Goal: Task Accomplishment & Management: Use online tool/utility

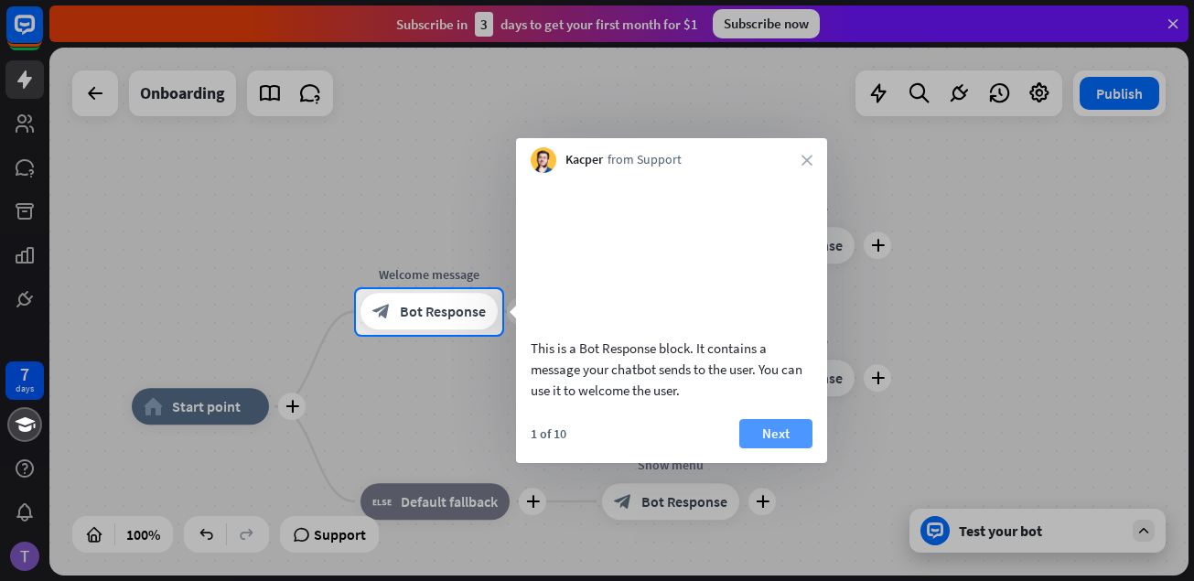
click at [771, 448] on button "Next" at bounding box center [775, 433] width 73 height 29
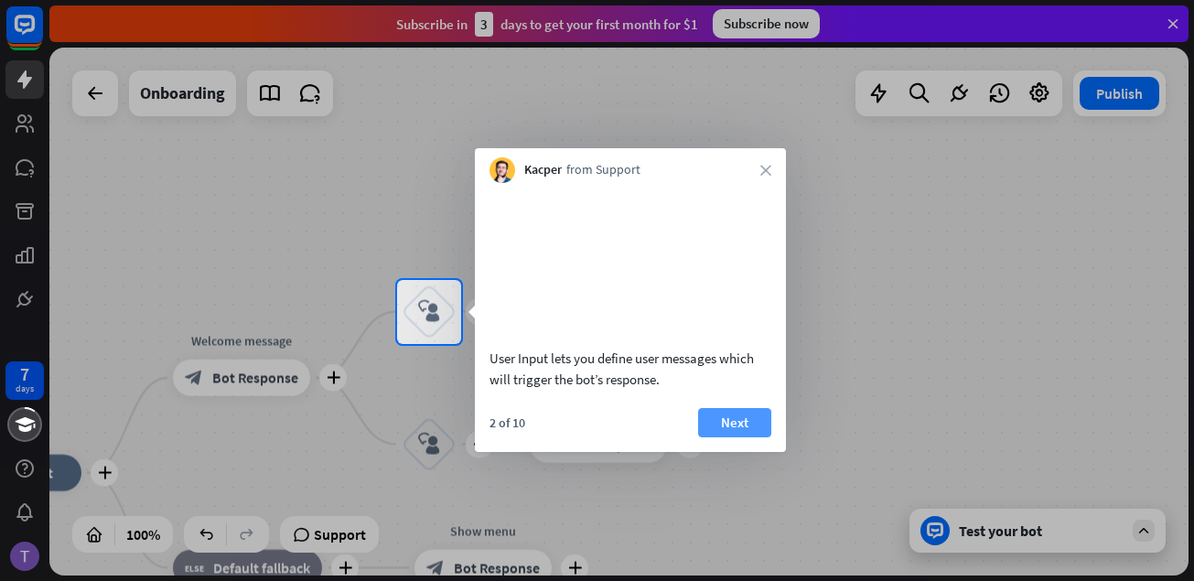
click at [739, 437] on button "Next" at bounding box center [734, 422] width 73 height 29
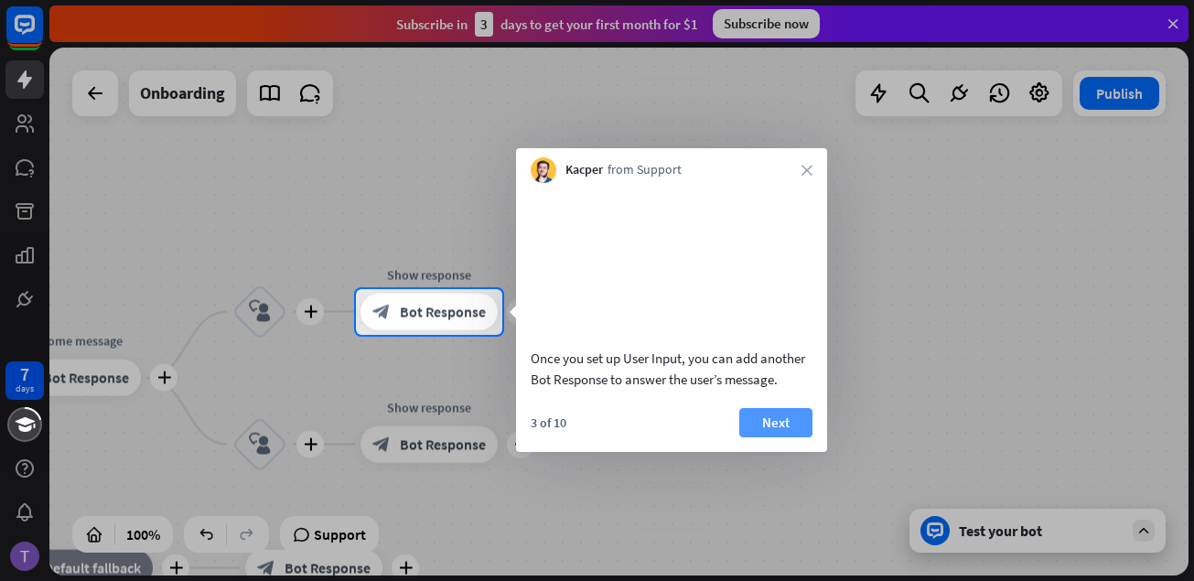
click at [765, 433] on button "Next" at bounding box center [775, 422] width 73 height 29
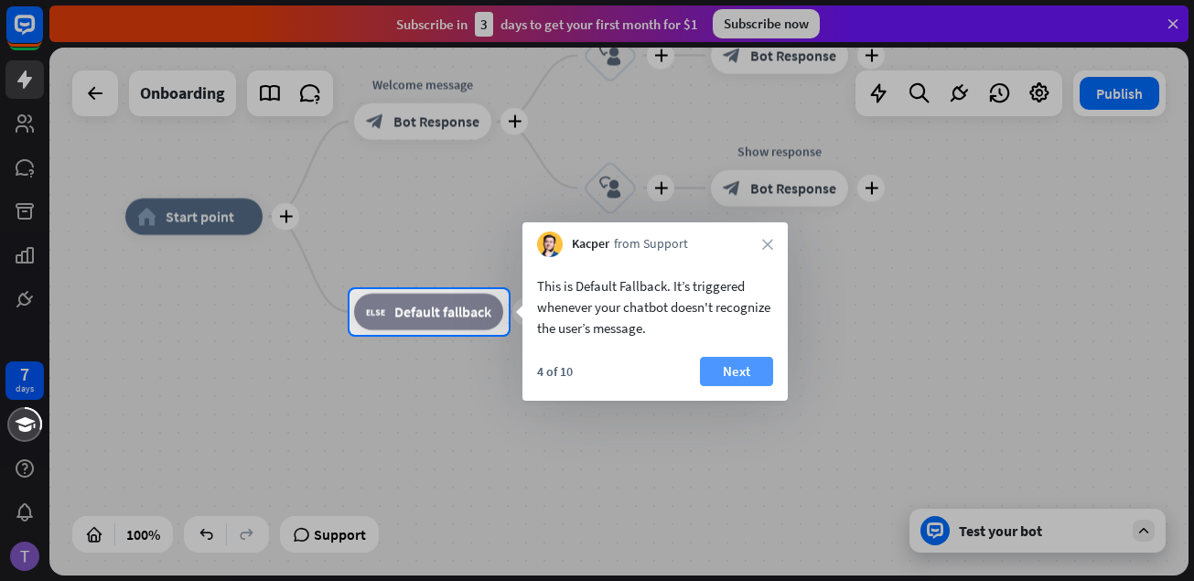
click at [742, 370] on button "Next" at bounding box center [736, 371] width 73 height 29
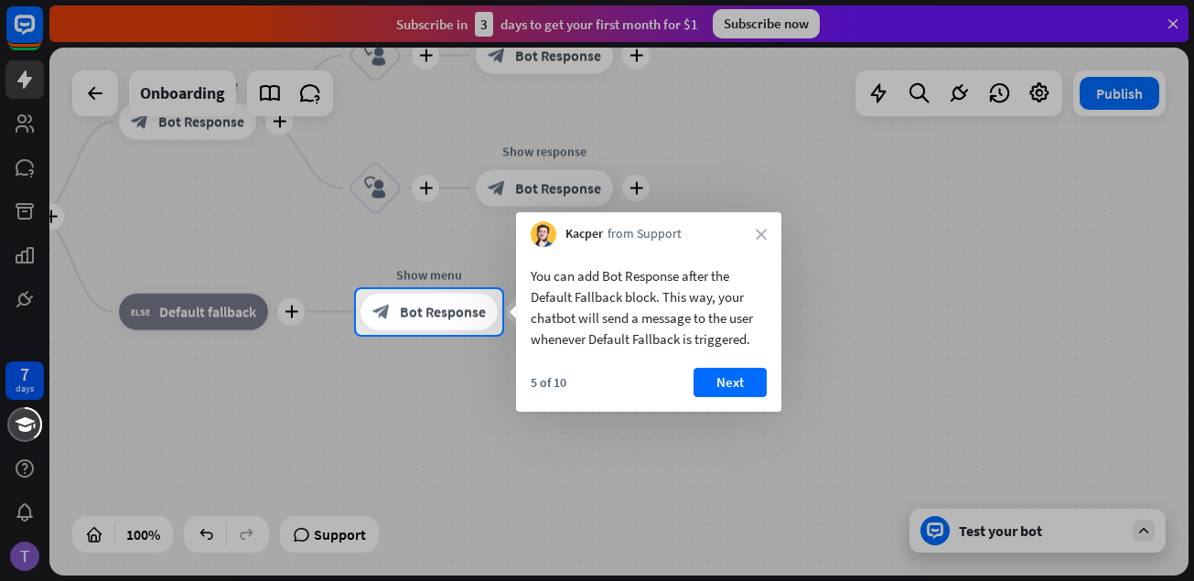
click at [742, 370] on button "Next" at bounding box center [729, 382] width 73 height 29
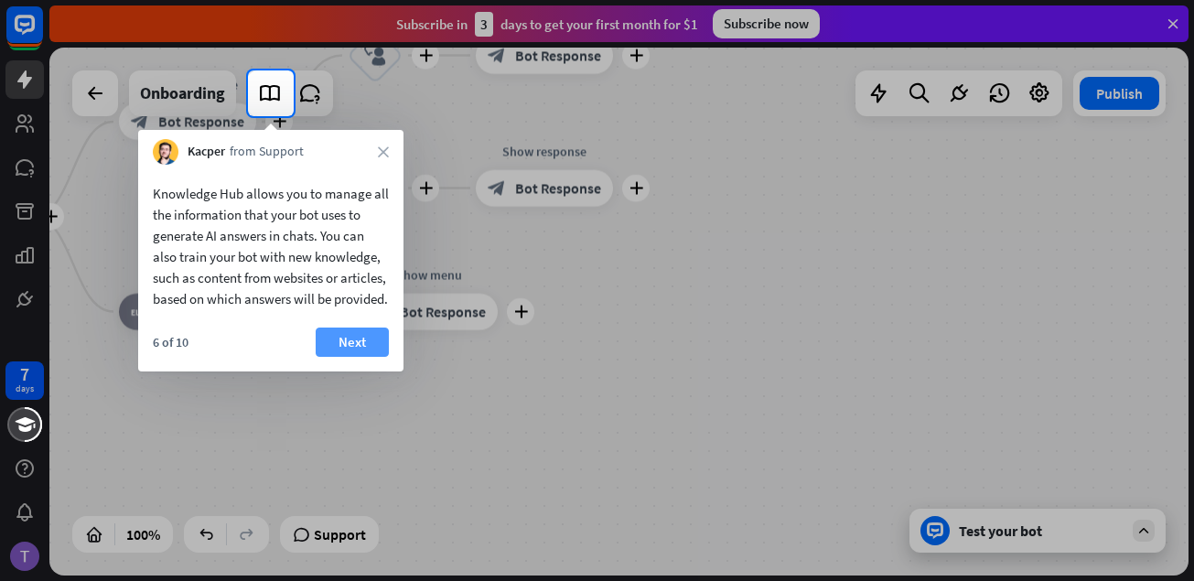
click at [358, 357] on button "Next" at bounding box center [352, 341] width 73 height 29
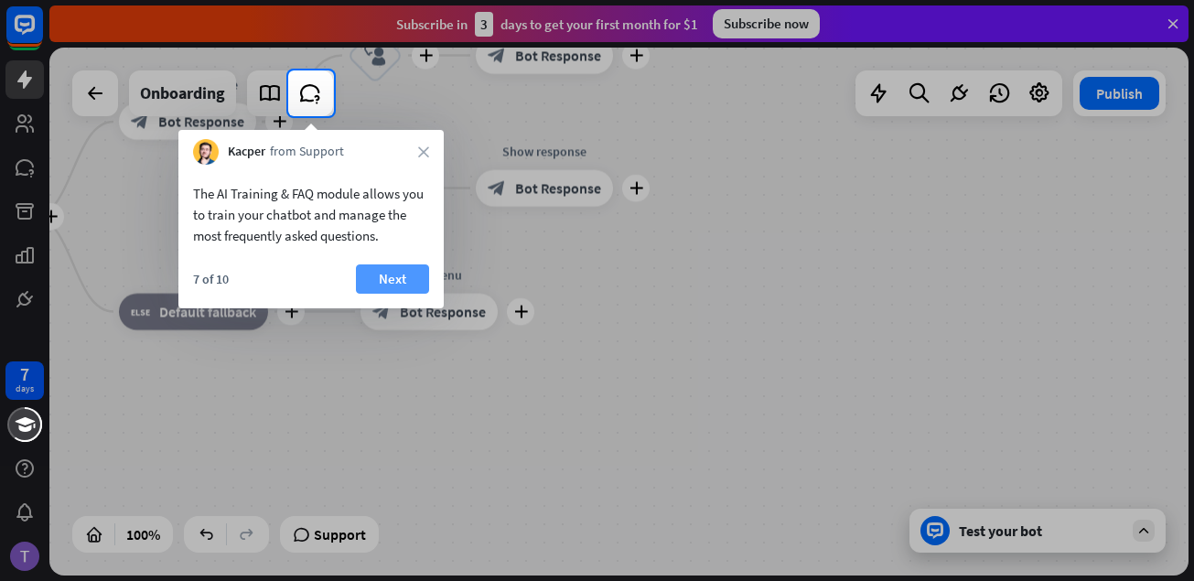
click at [382, 287] on button "Next" at bounding box center [392, 278] width 73 height 29
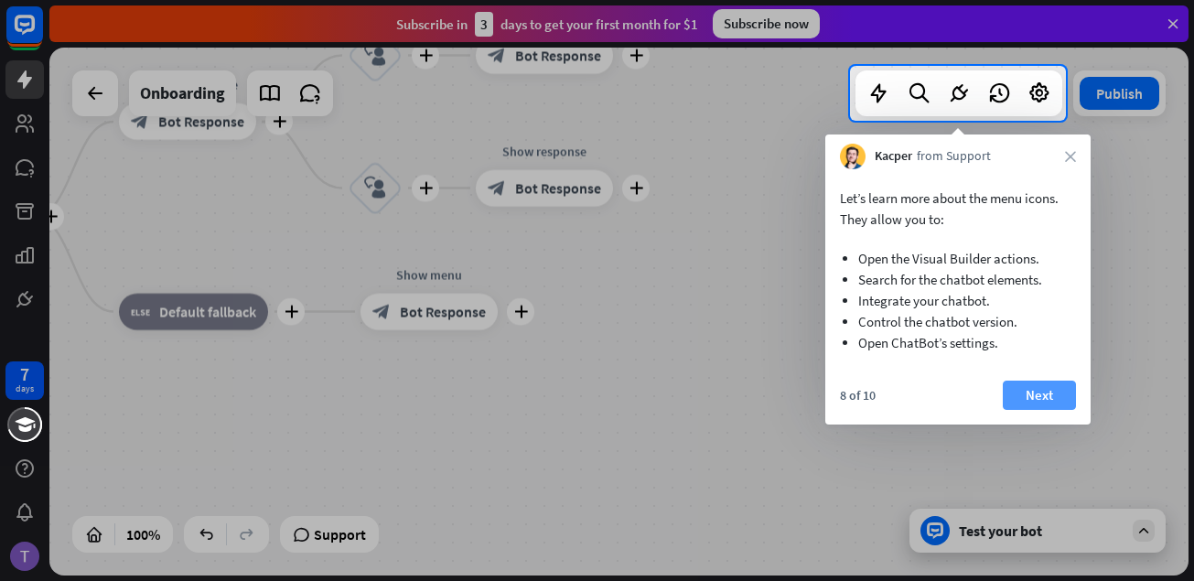
click at [1057, 395] on button "Next" at bounding box center [1039, 395] width 73 height 29
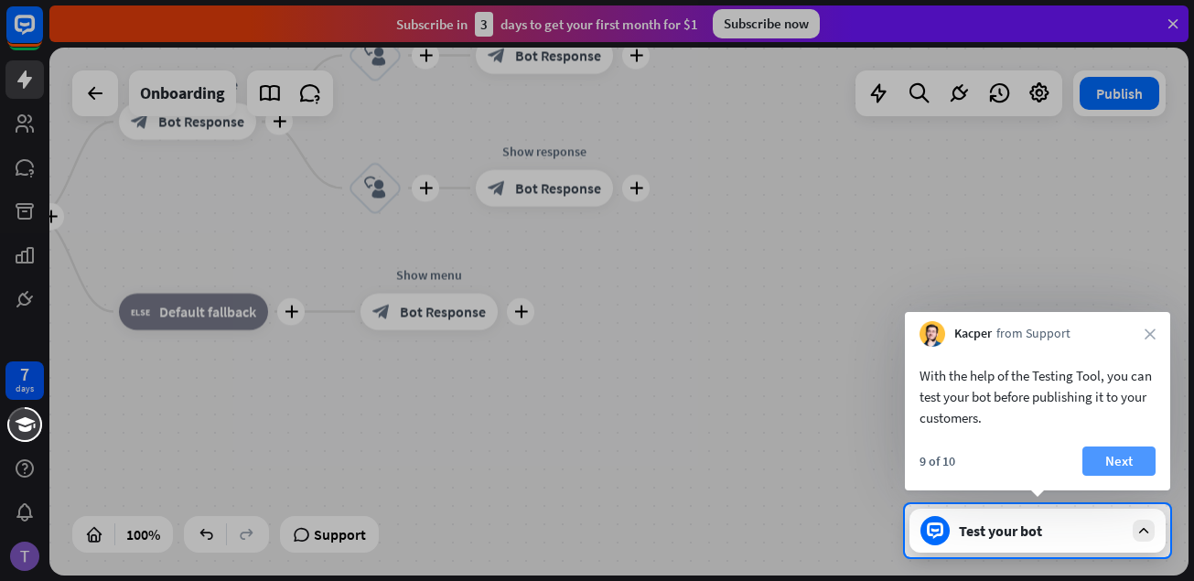
click at [1125, 465] on button "Next" at bounding box center [1118, 460] width 73 height 29
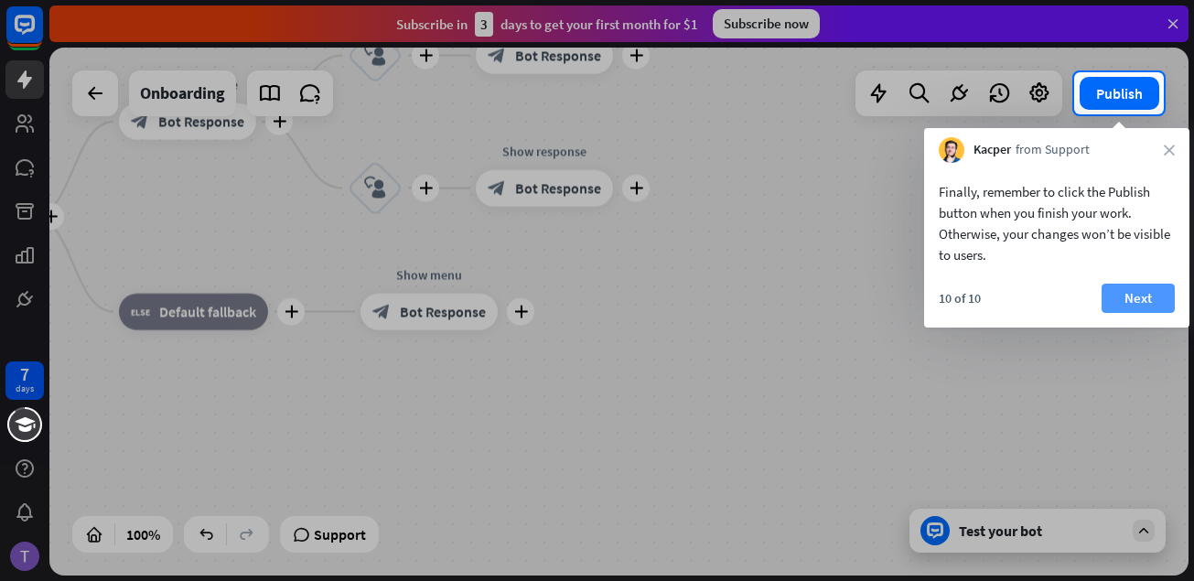
click at [1122, 295] on button "Next" at bounding box center [1137, 298] width 73 height 29
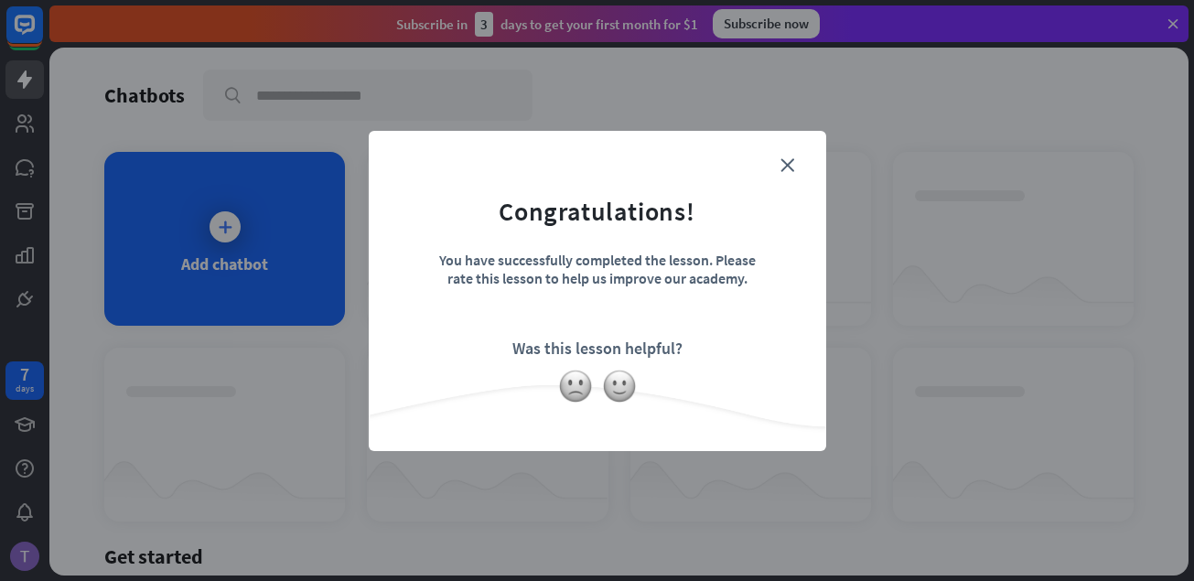
click at [221, 228] on div "close Congratulations! You have successfully completed the lesson. Please rate …" at bounding box center [597, 290] width 1194 height 581
click at [787, 165] on icon "close" at bounding box center [787, 165] width 14 height 14
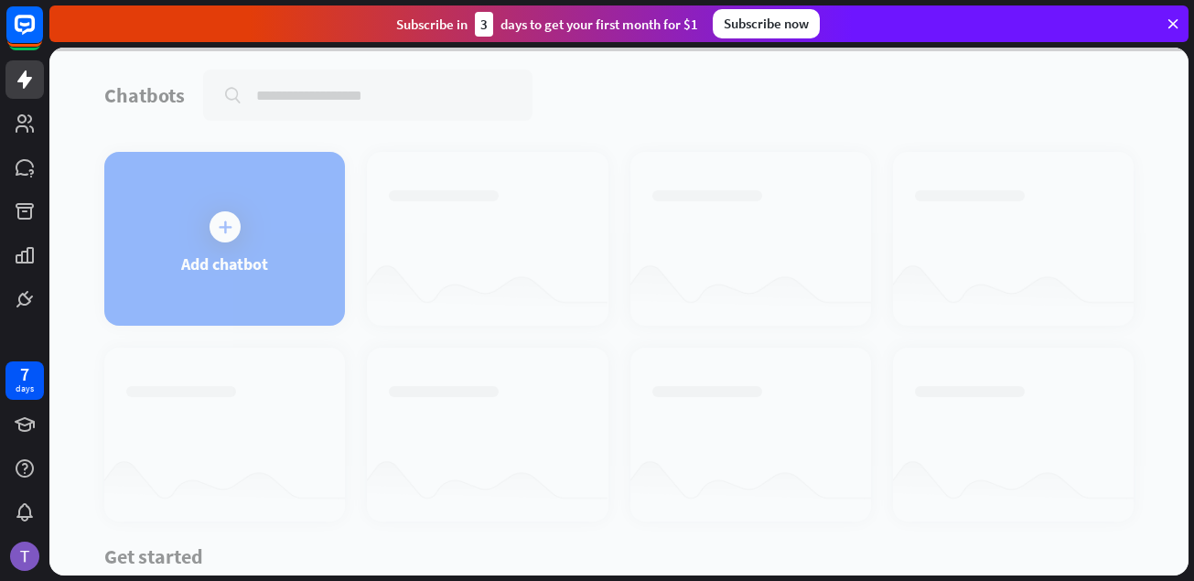
click at [231, 231] on div at bounding box center [618, 312] width 1139 height 528
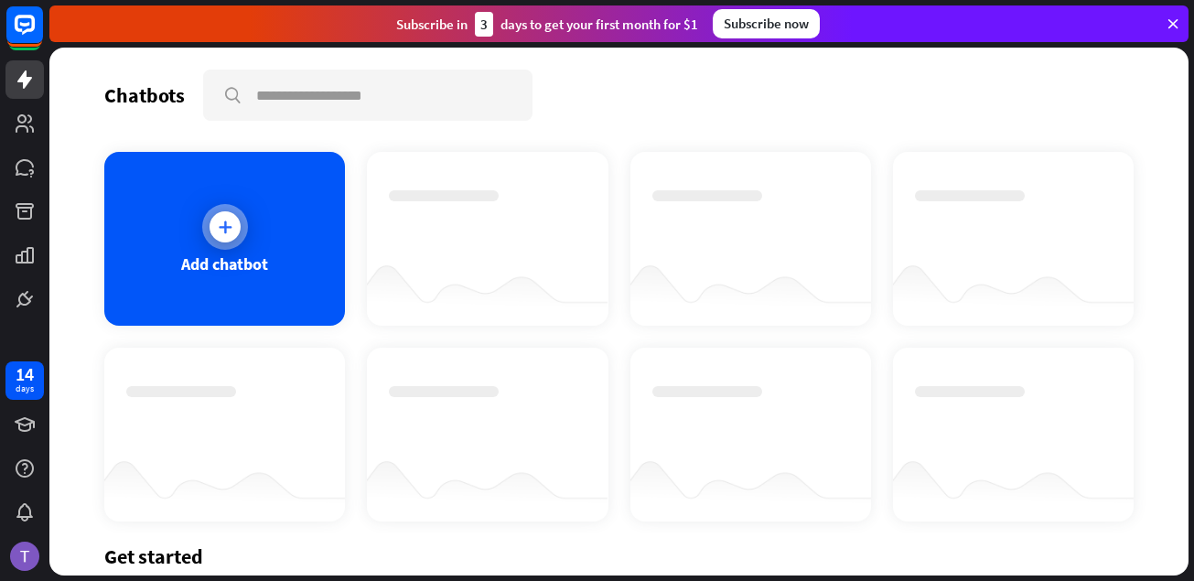
click at [220, 233] on icon at bounding box center [225, 227] width 18 height 18
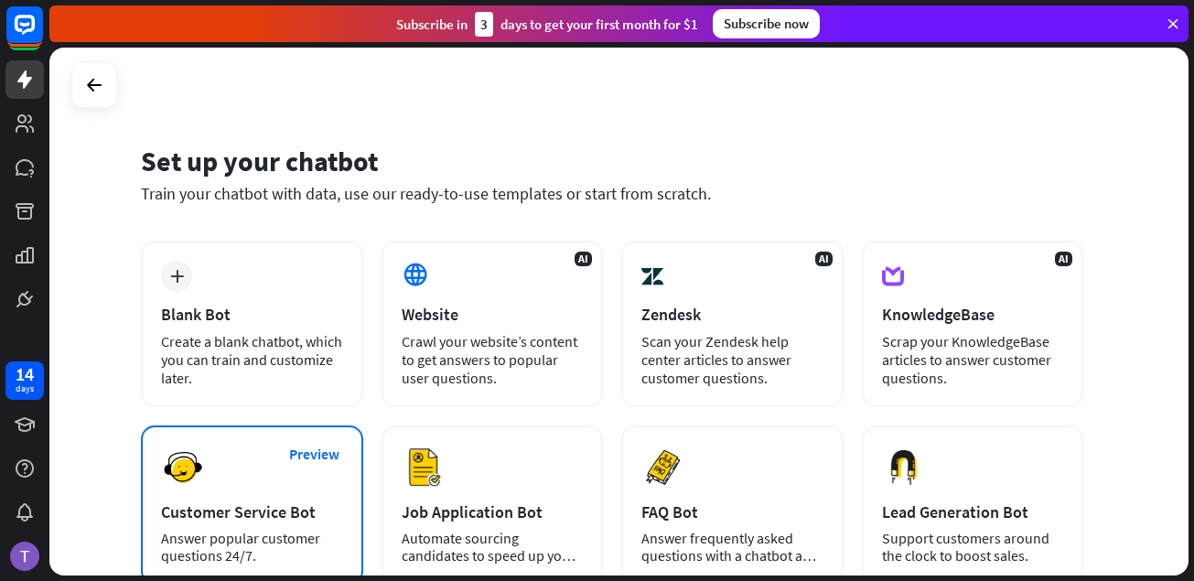
scroll to position [91, 0]
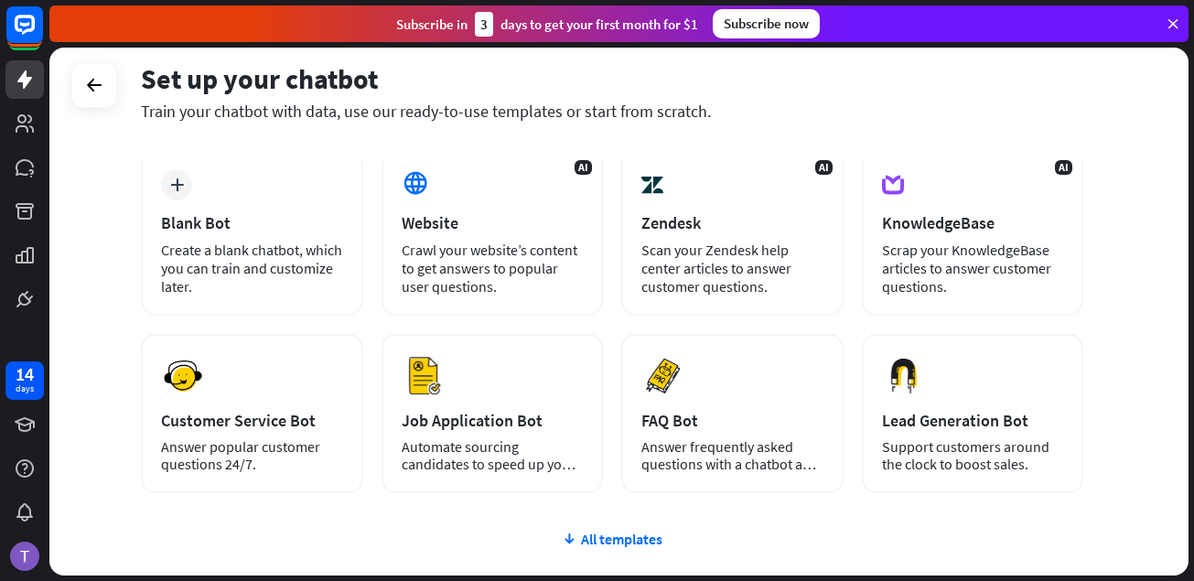
click at [1170, 21] on icon at bounding box center [1173, 24] width 16 height 16
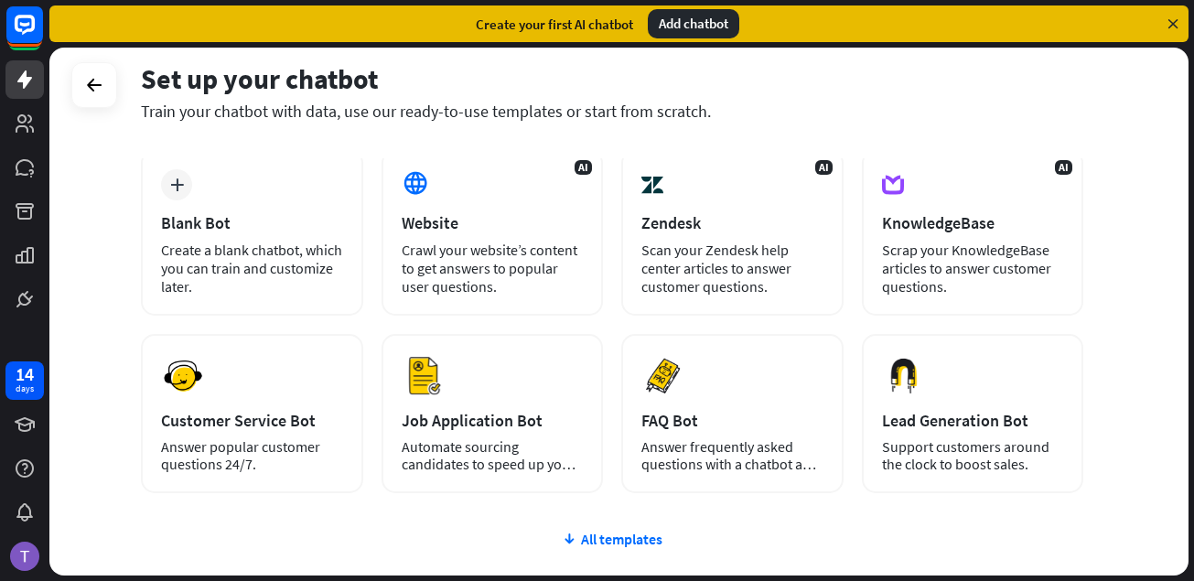
click at [1170, 25] on icon at bounding box center [1173, 24] width 16 height 16
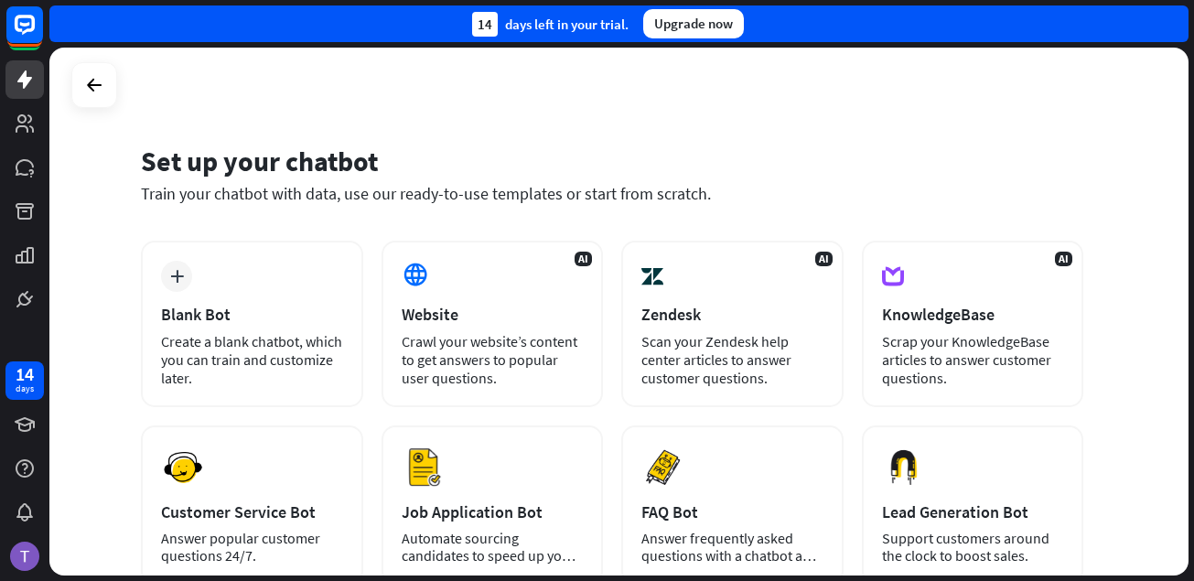
scroll to position [91, 0]
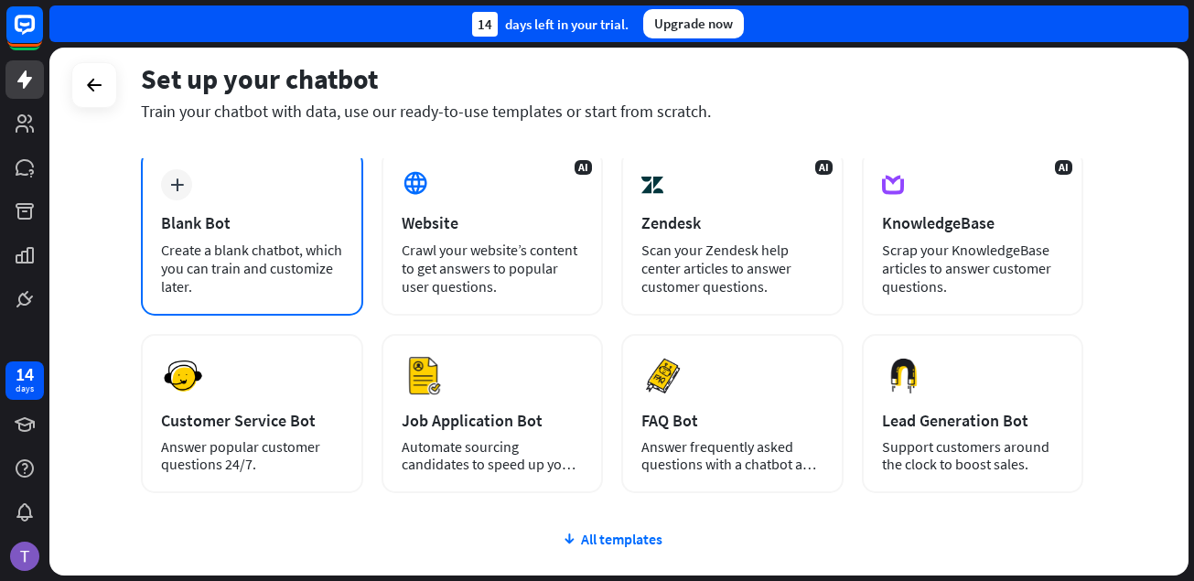
click at [174, 184] on icon "plus" at bounding box center [177, 184] width 14 height 13
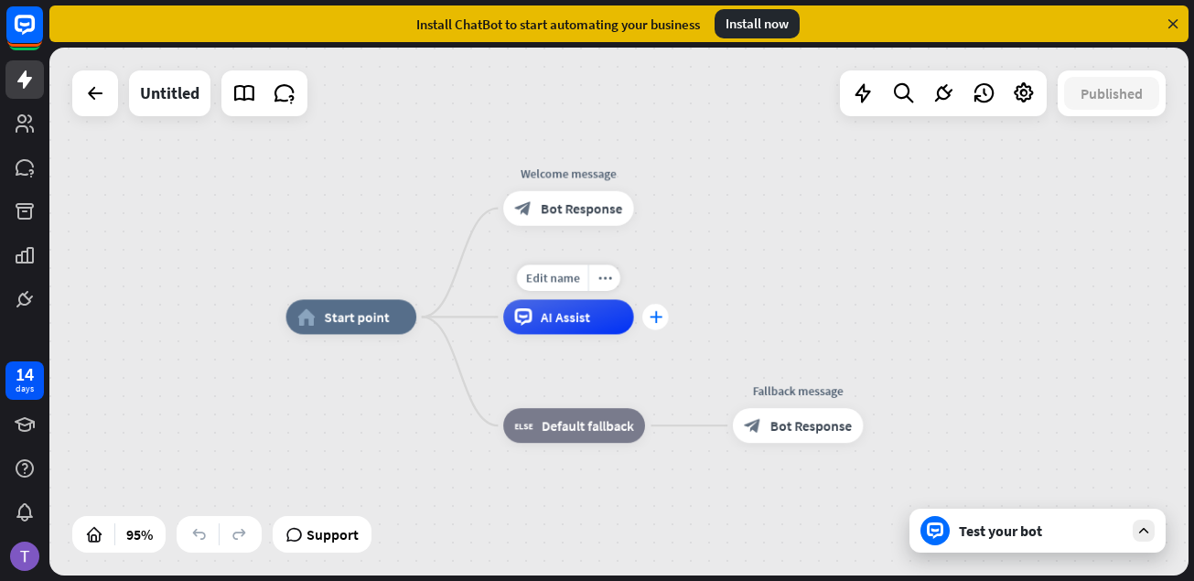
click at [657, 321] on icon "plus" at bounding box center [655, 317] width 13 height 12
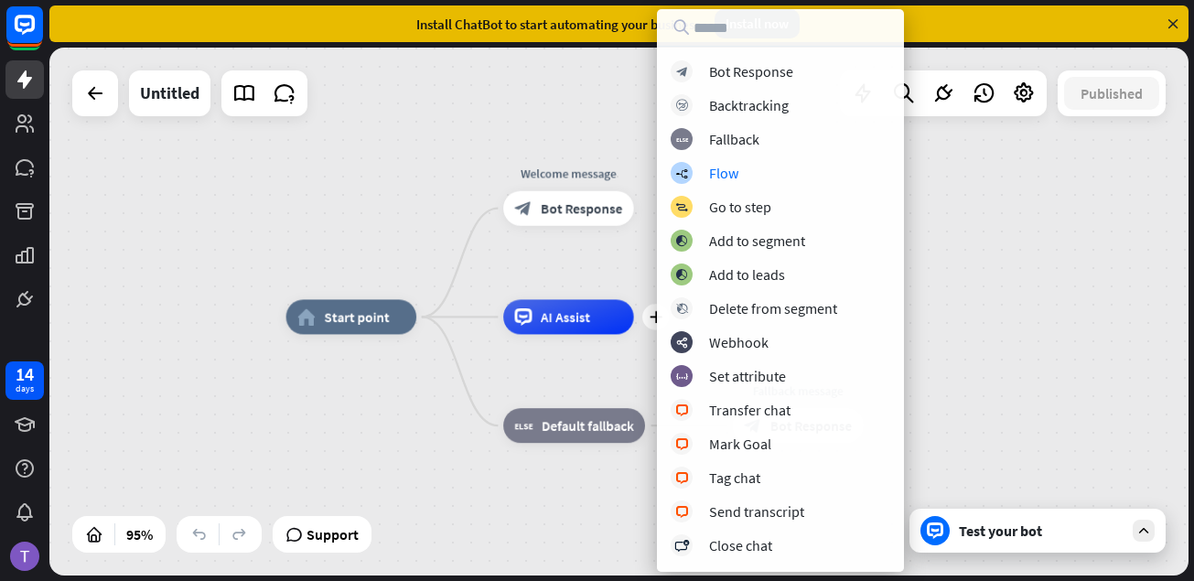
click at [962, 199] on div "home_2 Start point Welcome message block_bot_response Bot Response plus AI Assi…" at bounding box center [618, 312] width 1139 height 528
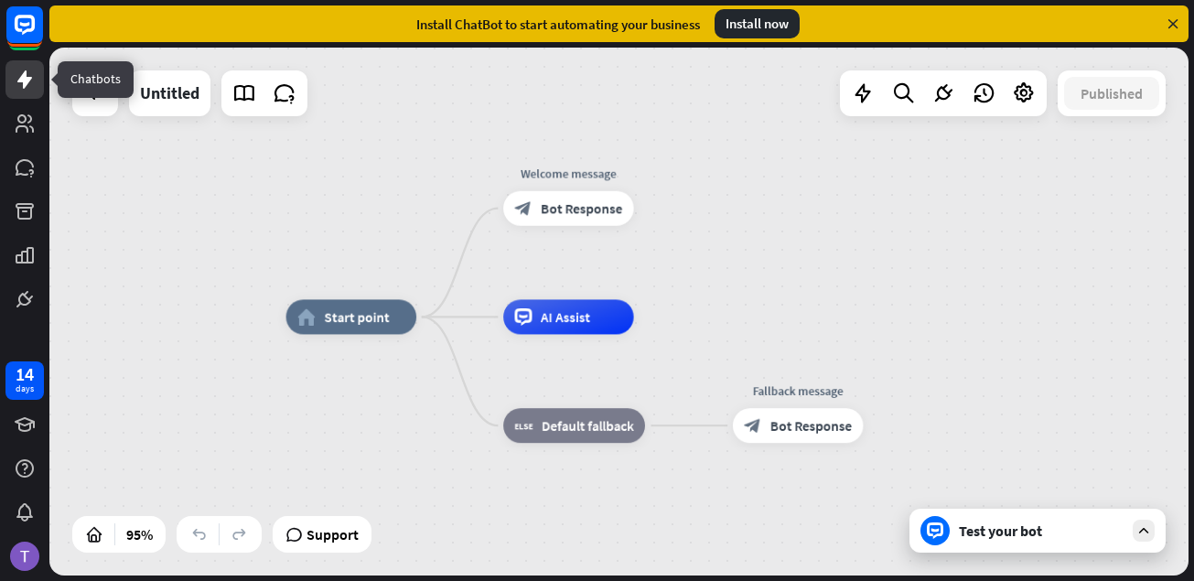
click at [36, 80] on link at bounding box center [24, 79] width 38 height 38
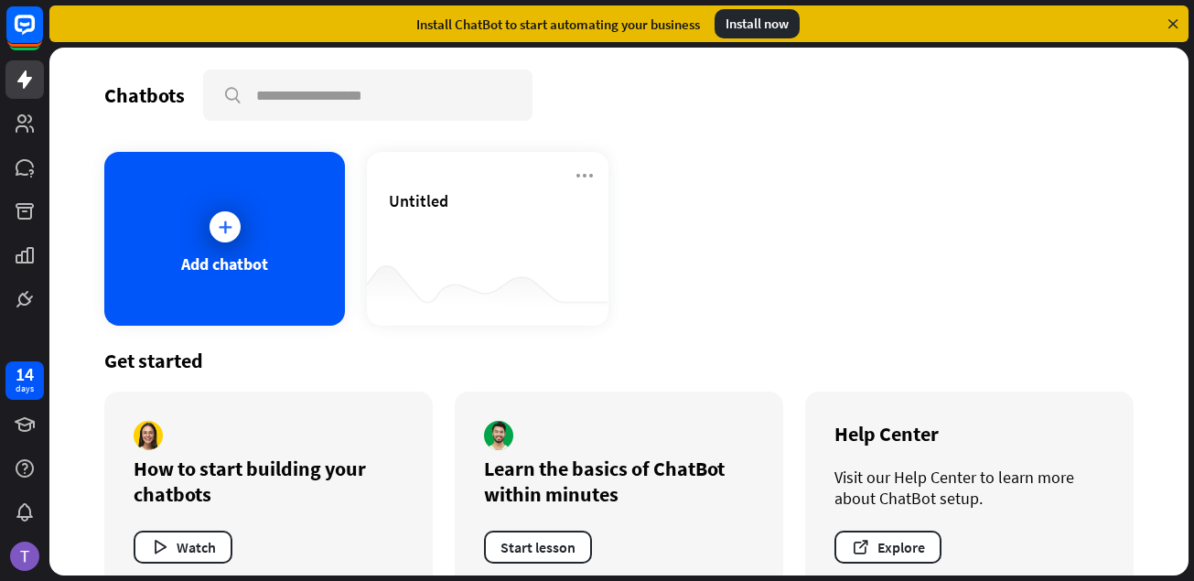
scroll to position [39, 0]
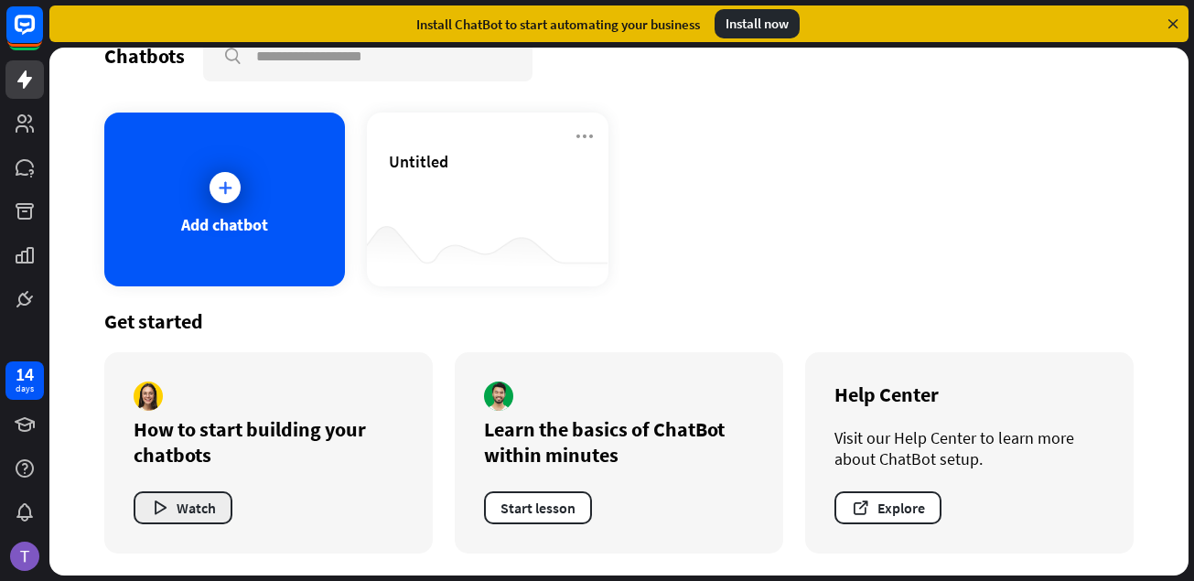
click at [156, 506] on icon "button" at bounding box center [159, 508] width 19 height 19
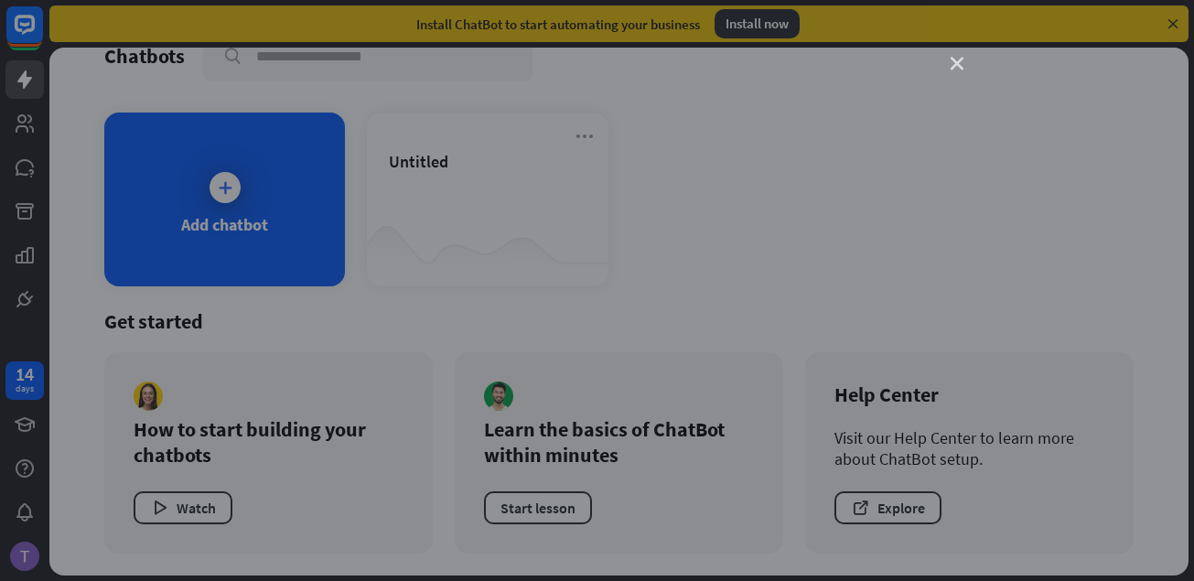
click at [951, 59] on icon "close" at bounding box center [956, 64] width 13 height 13
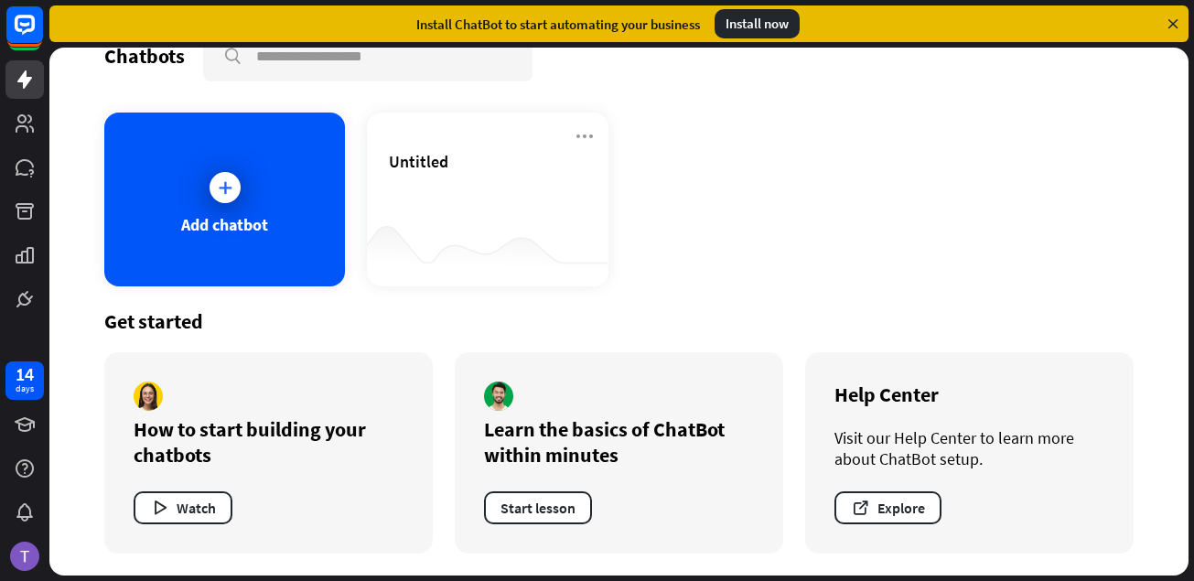
click at [769, 20] on div "Install now" at bounding box center [756, 23] width 85 height 29
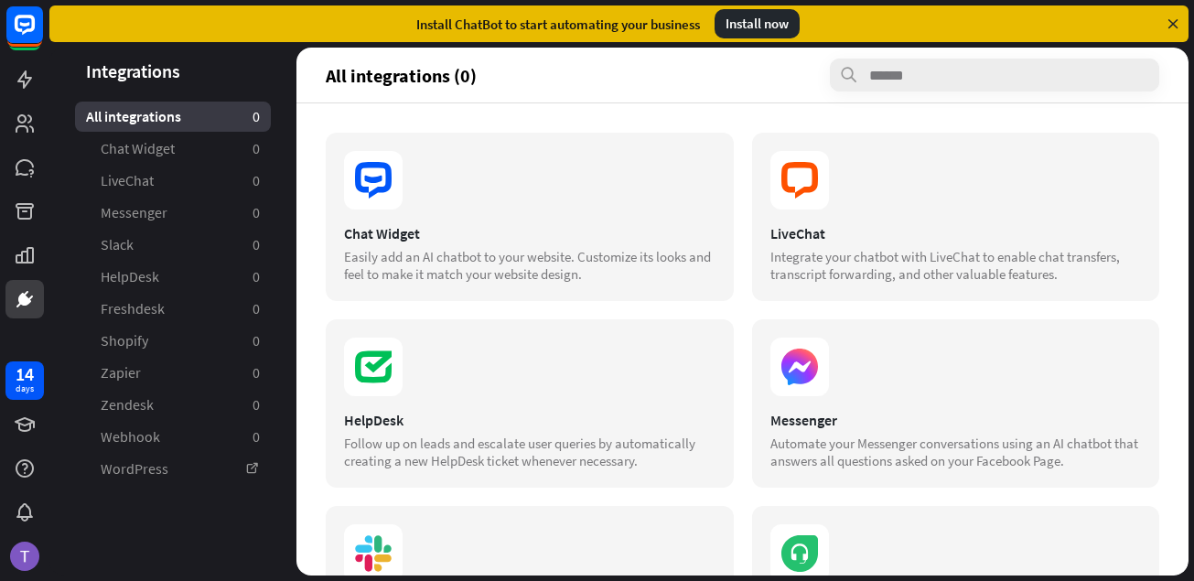
scroll to position [183, 0]
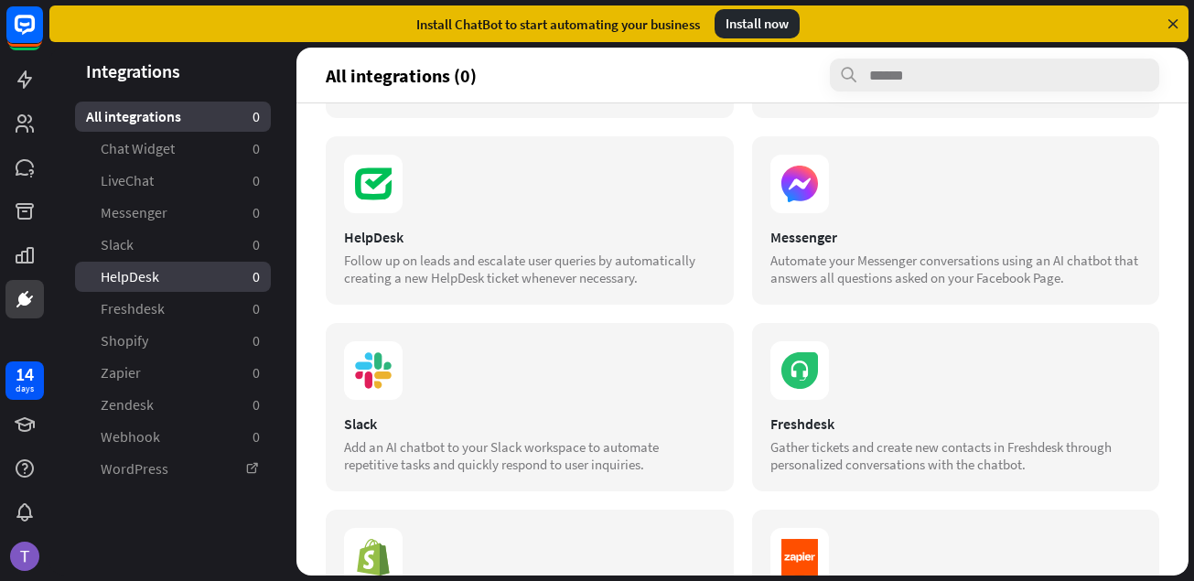
click at [173, 279] on link "HelpDesk 0" at bounding box center [173, 277] width 196 height 30
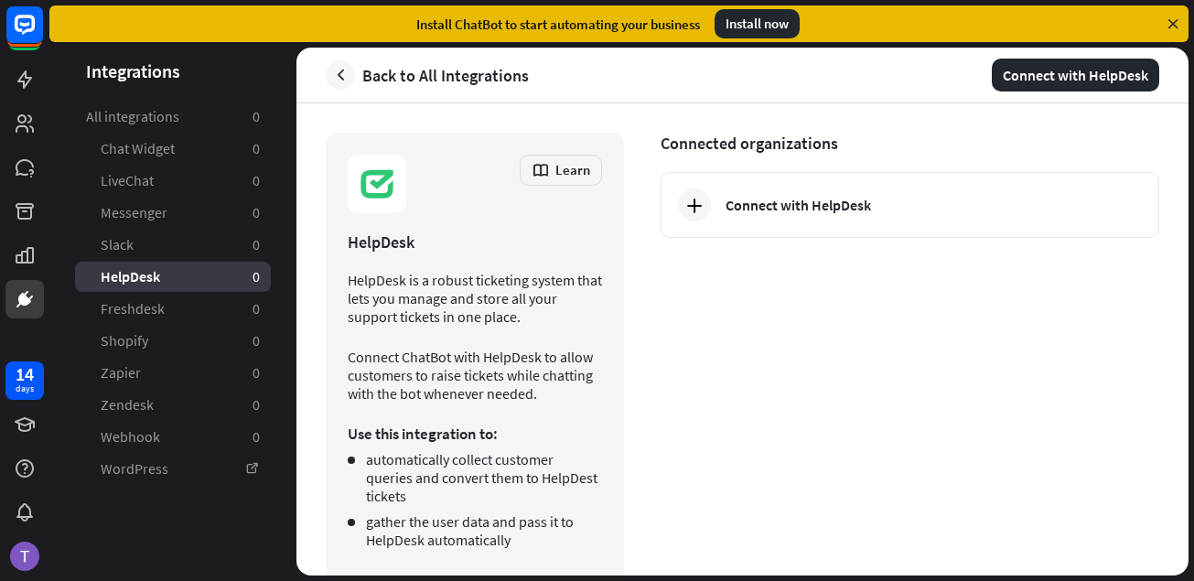
click at [1173, 22] on icon at bounding box center [1173, 24] width 16 height 16
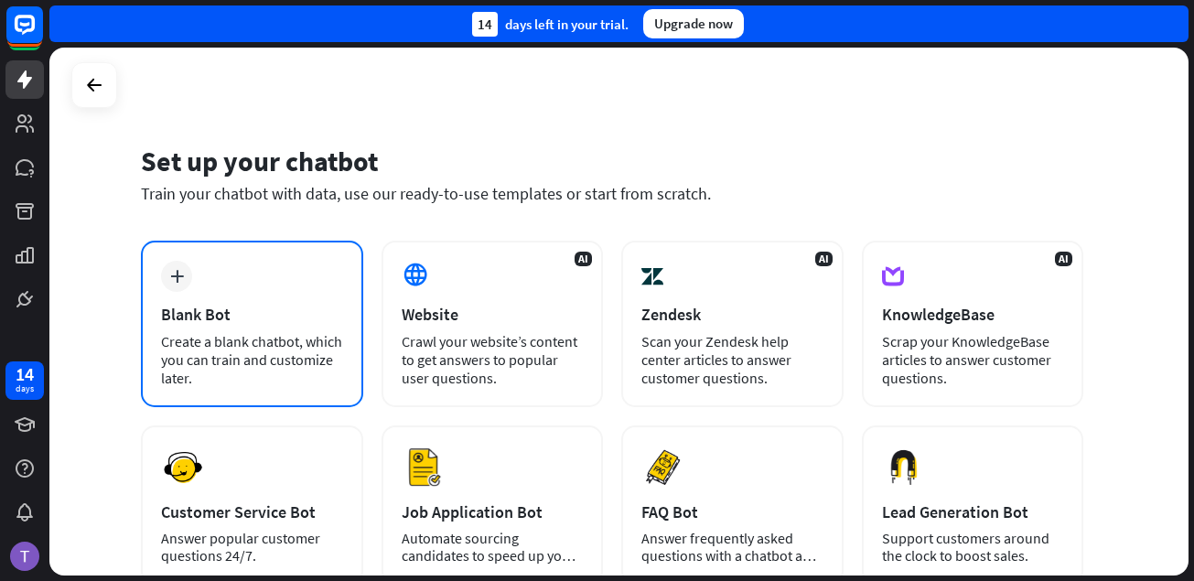
click at [219, 330] on div "plus Blank Bot Create a blank chatbot, which you can train and customize later." at bounding box center [252, 324] width 222 height 166
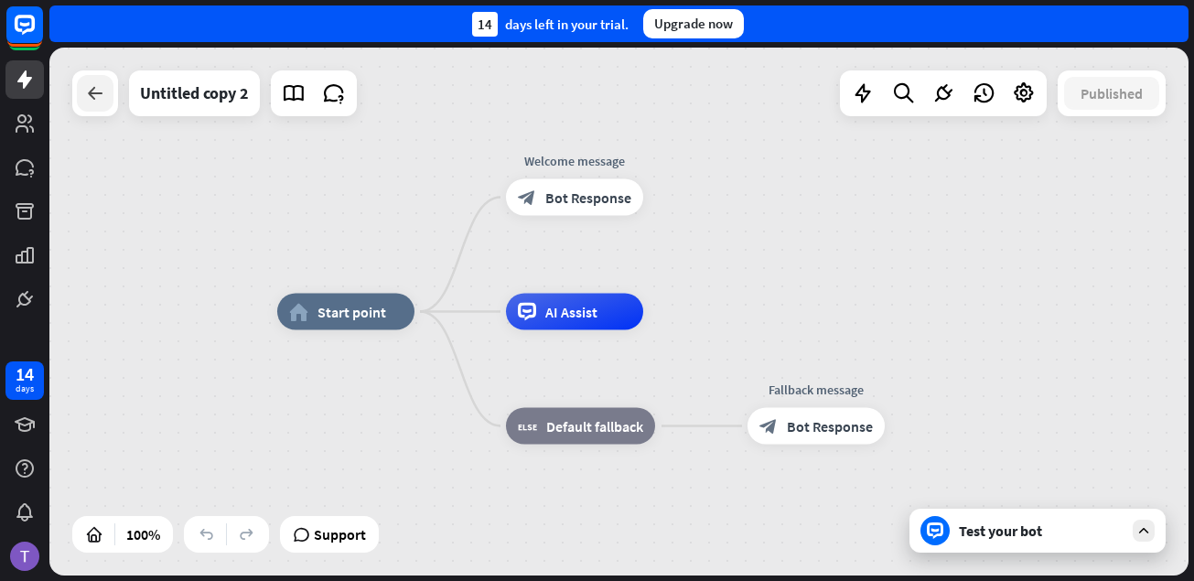
click at [98, 103] on icon at bounding box center [95, 93] width 22 height 22
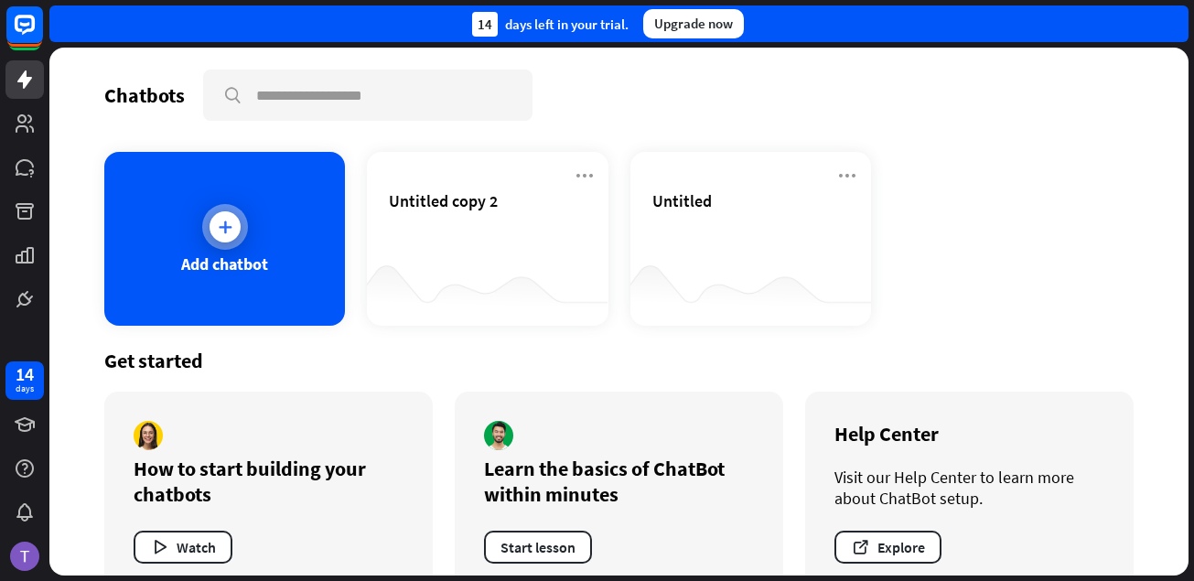
click at [221, 238] on div at bounding box center [224, 226] width 31 height 31
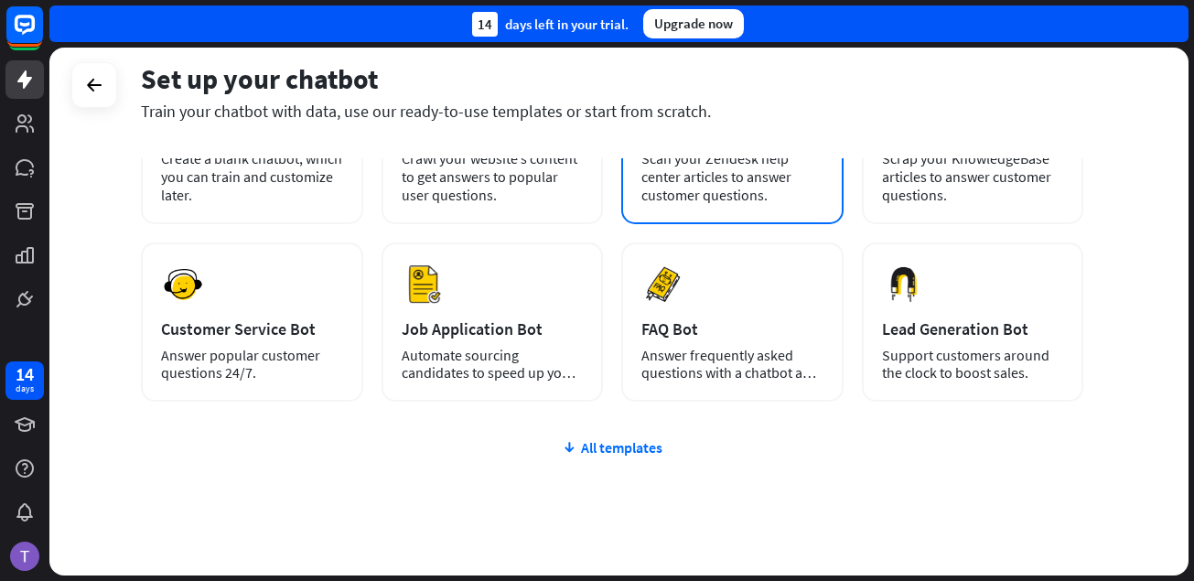
scroll to position [229, 0]
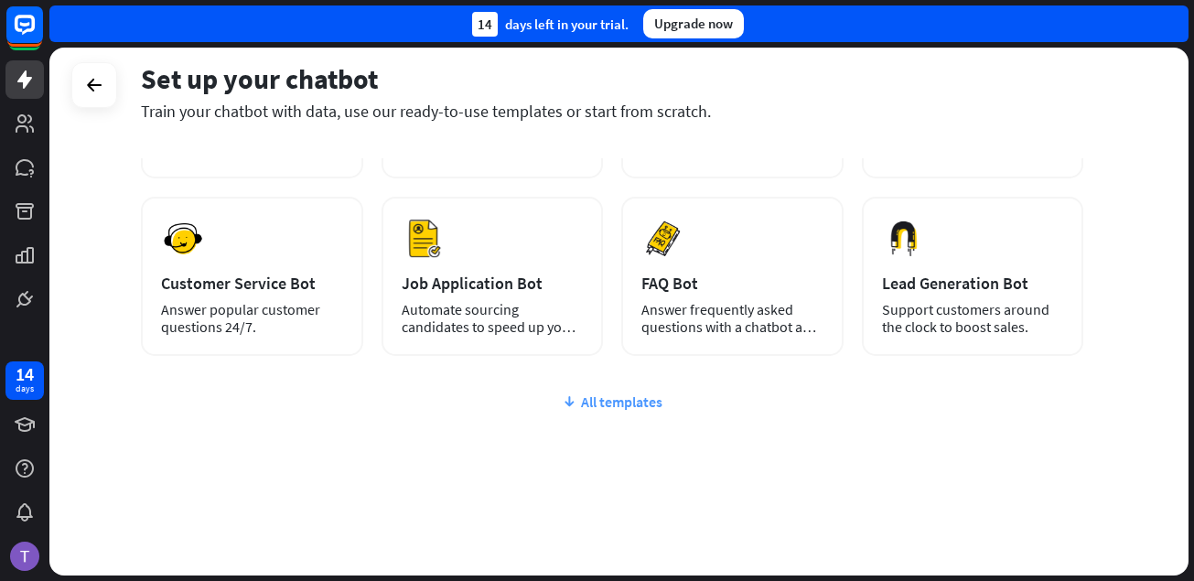
click at [592, 407] on div "All templates" at bounding box center [612, 401] width 942 height 18
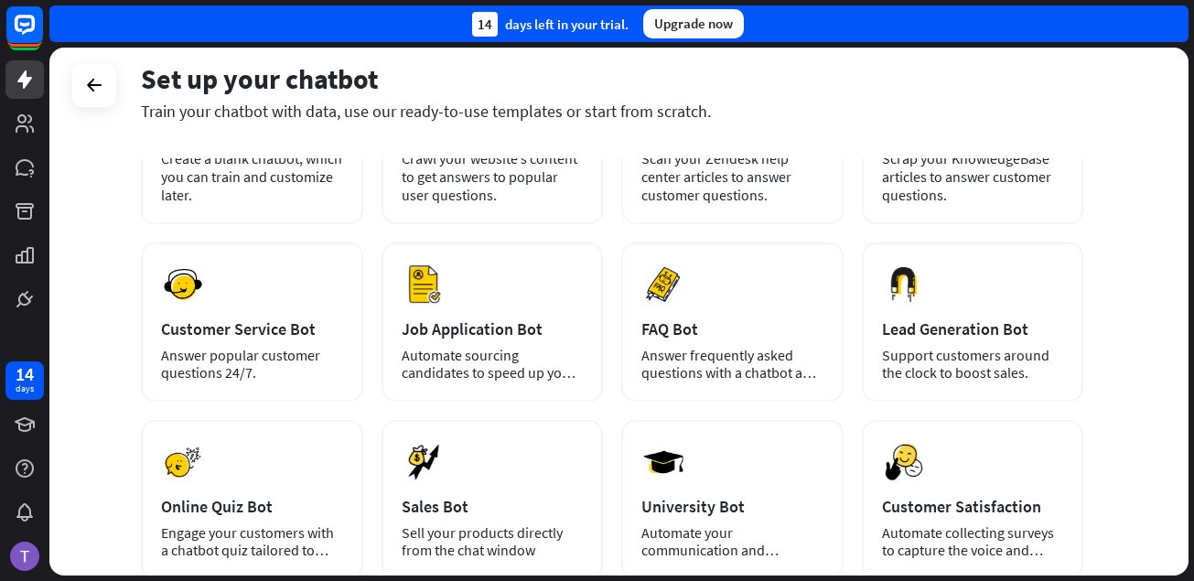
scroll to position [0, 0]
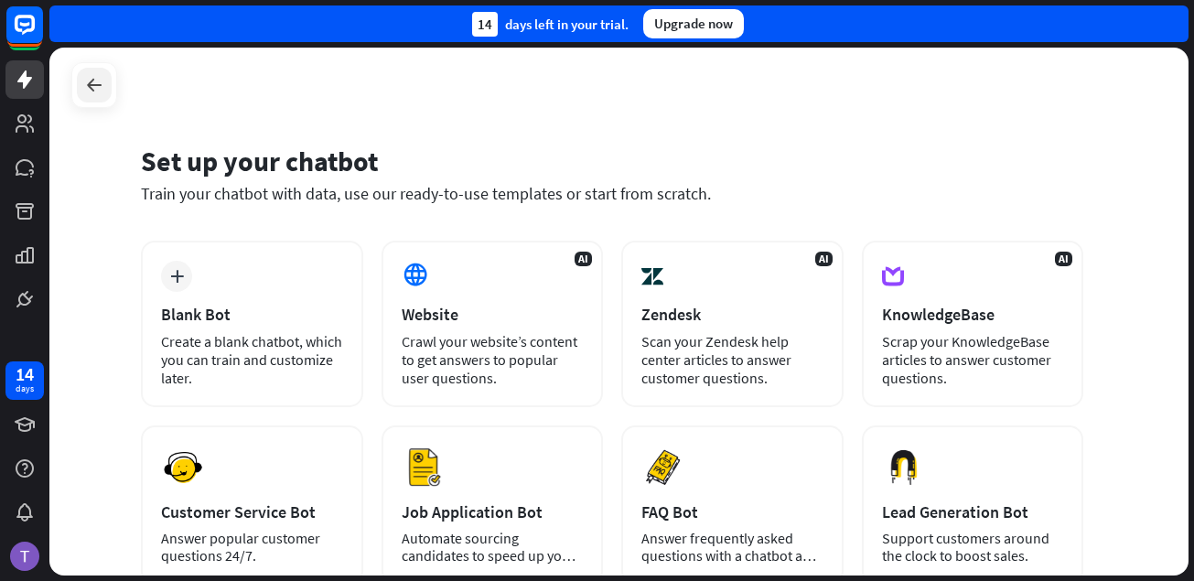
click at [99, 88] on icon at bounding box center [94, 85] width 22 height 22
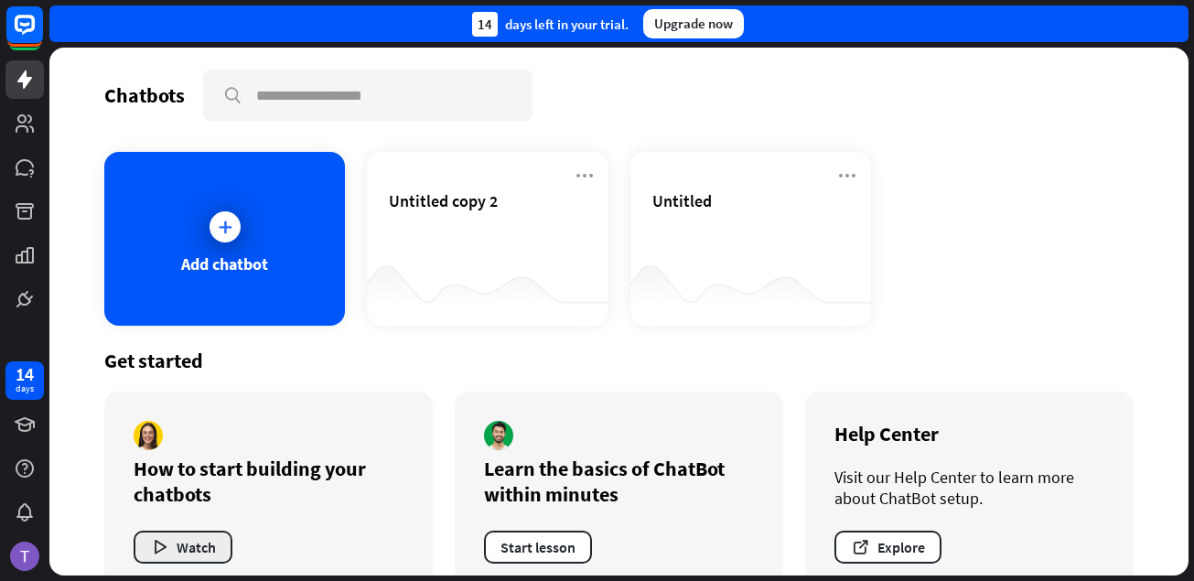
click at [166, 542] on icon "button" at bounding box center [159, 547] width 19 height 19
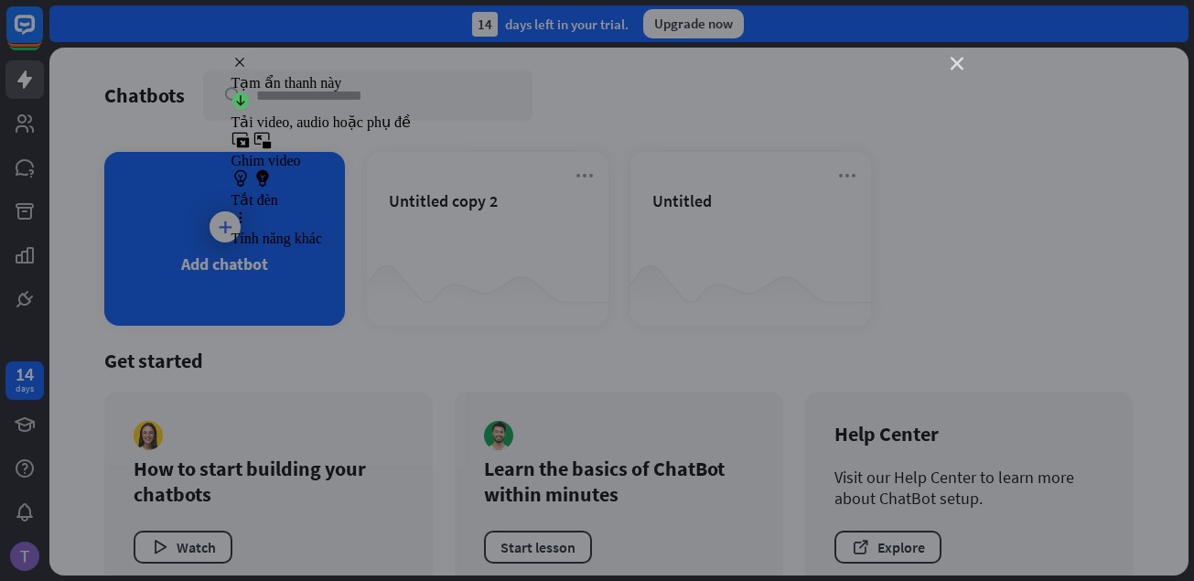
click at [955, 64] on icon "close" at bounding box center [956, 64] width 13 height 13
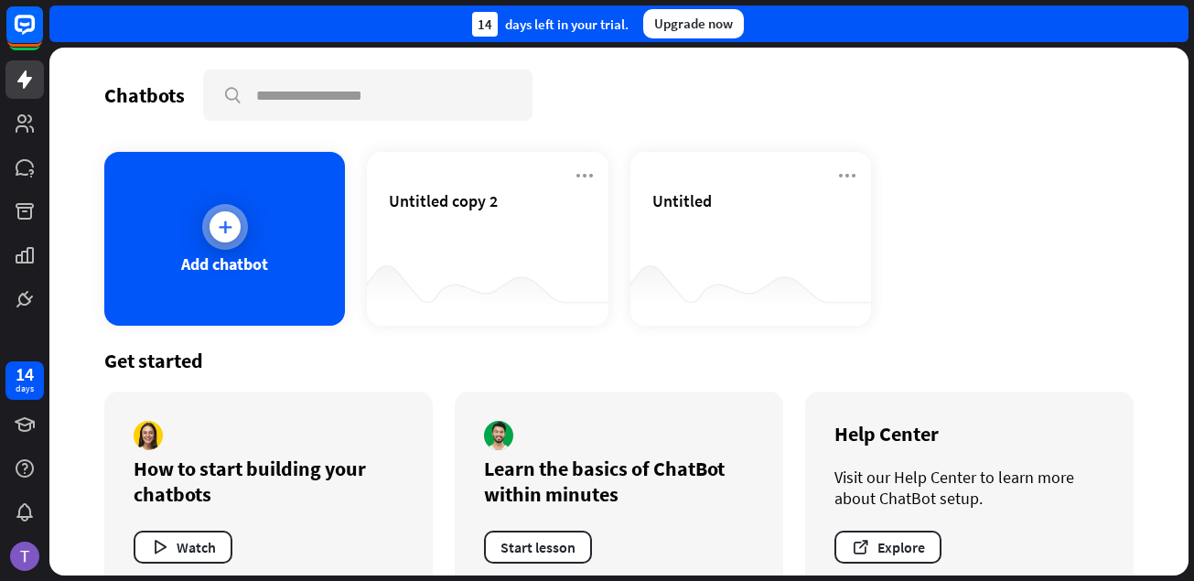
click at [218, 219] on icon at bounding box center [225, 227] width 18 height 18
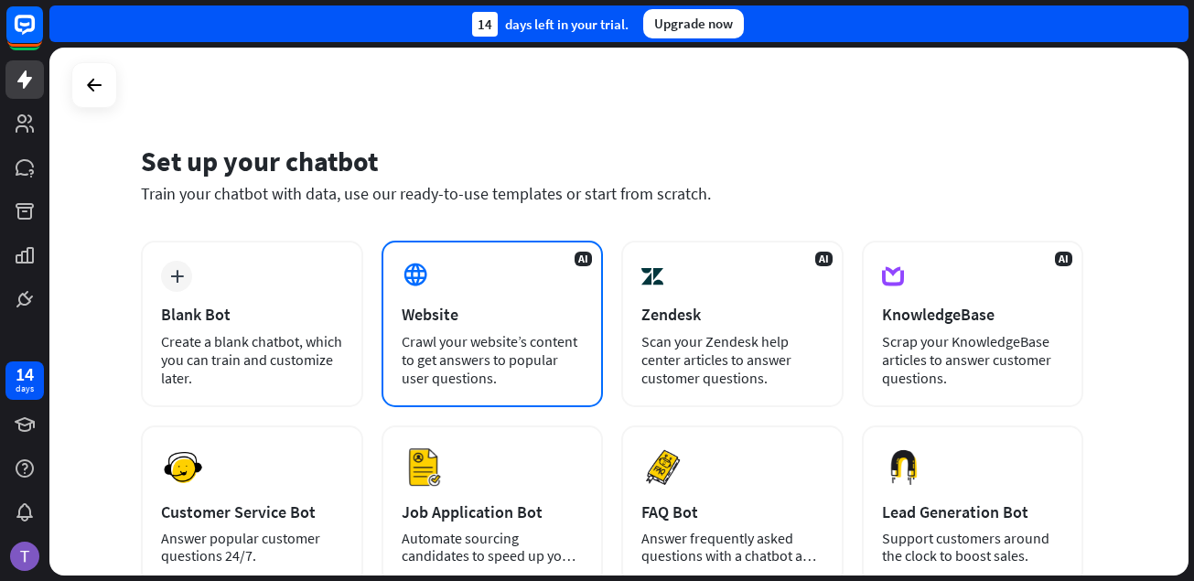
click at [435, 288] on div "AI Website Crawl your website’s content to get answers to popular user question…" at bounding box center [492, 324] width 222 height 166
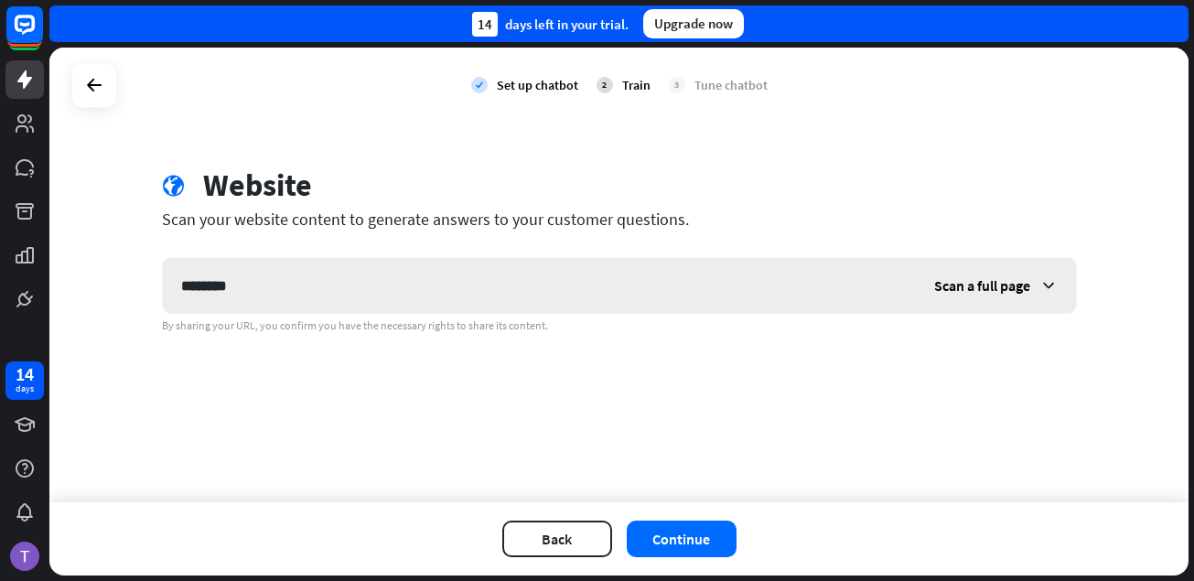
click at [1047, 282] on icon at bounding box center [1048, 285] width 18 height 18
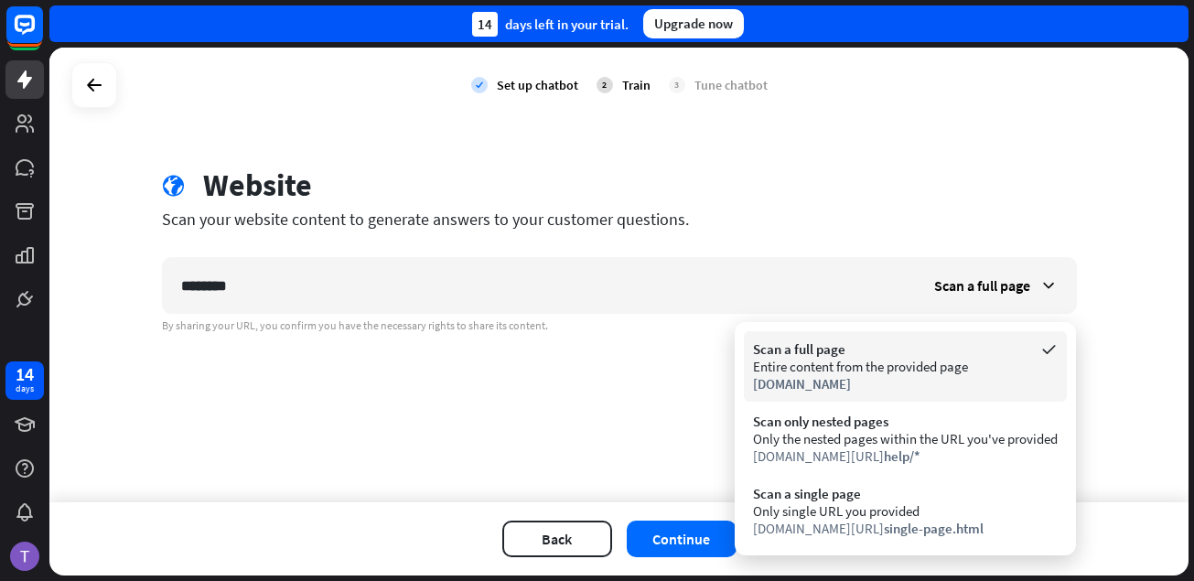
click at [885, 376] on div "www.chatbot.com" at bounding box center [905, 383] width 305 height 17
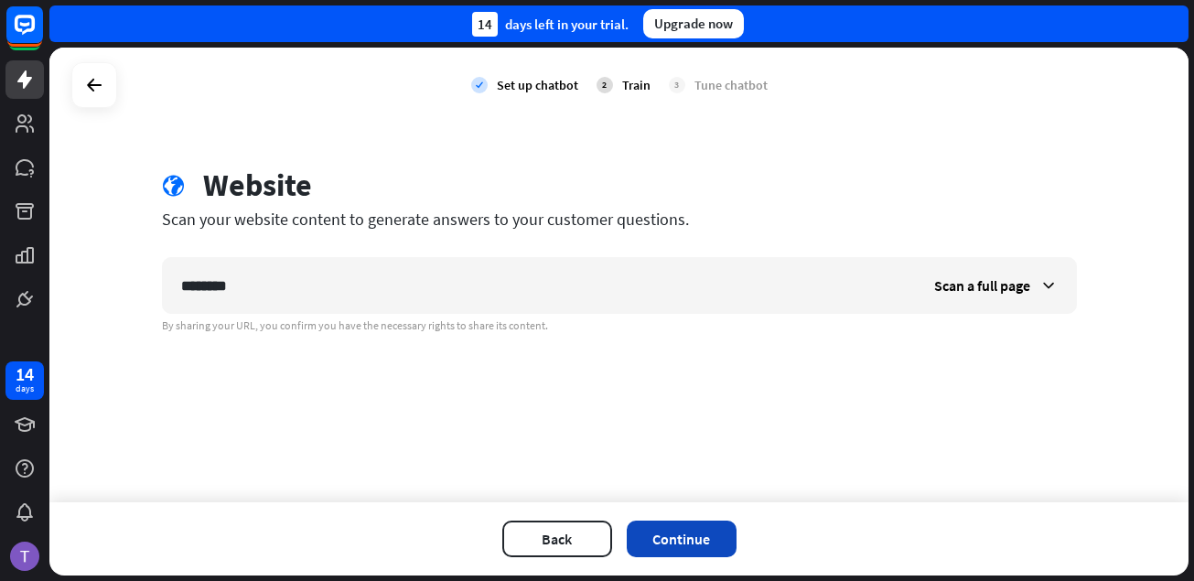
click at [679, 531] on button "Continue" at bounding box center [682, 539] width 110 height 37
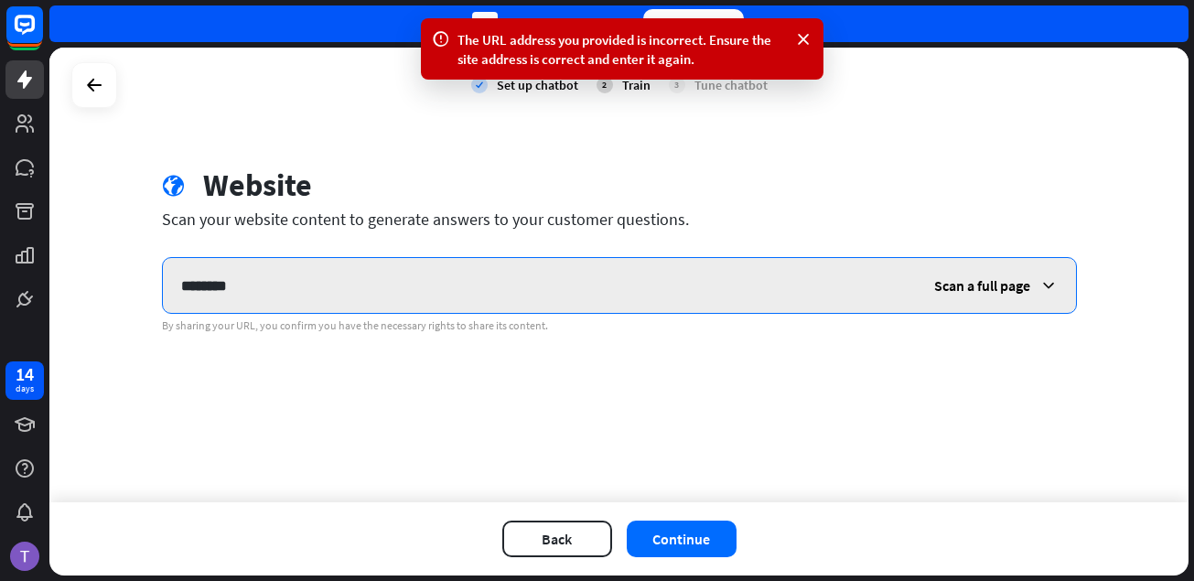
click at [267, 296] on input "********" at bounding box center [539, 285] width 753 height 55
type input "*"
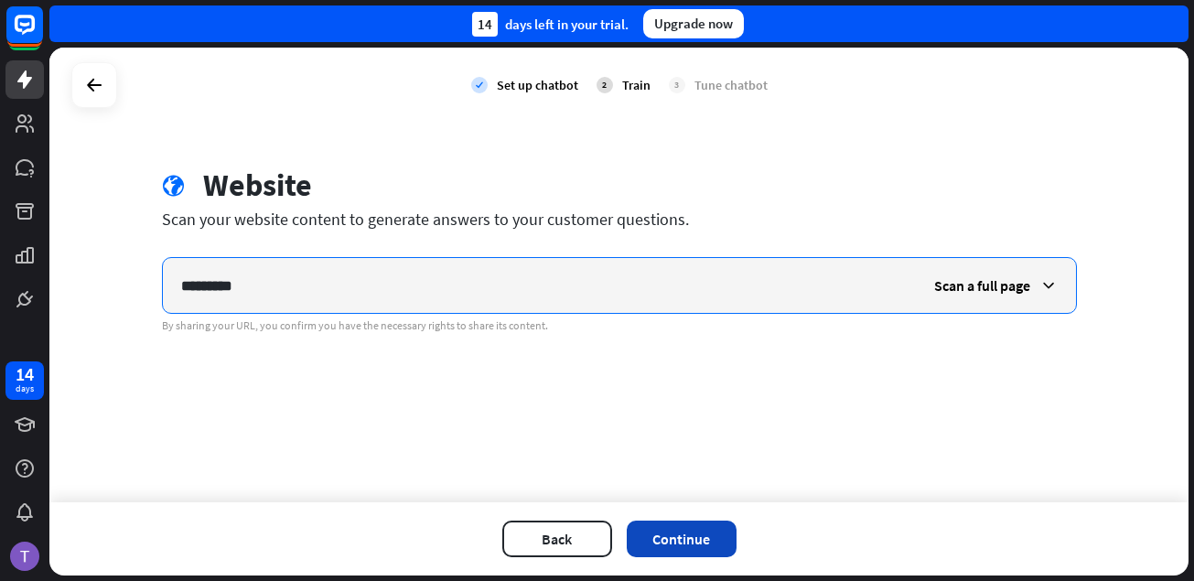
type input "*********"
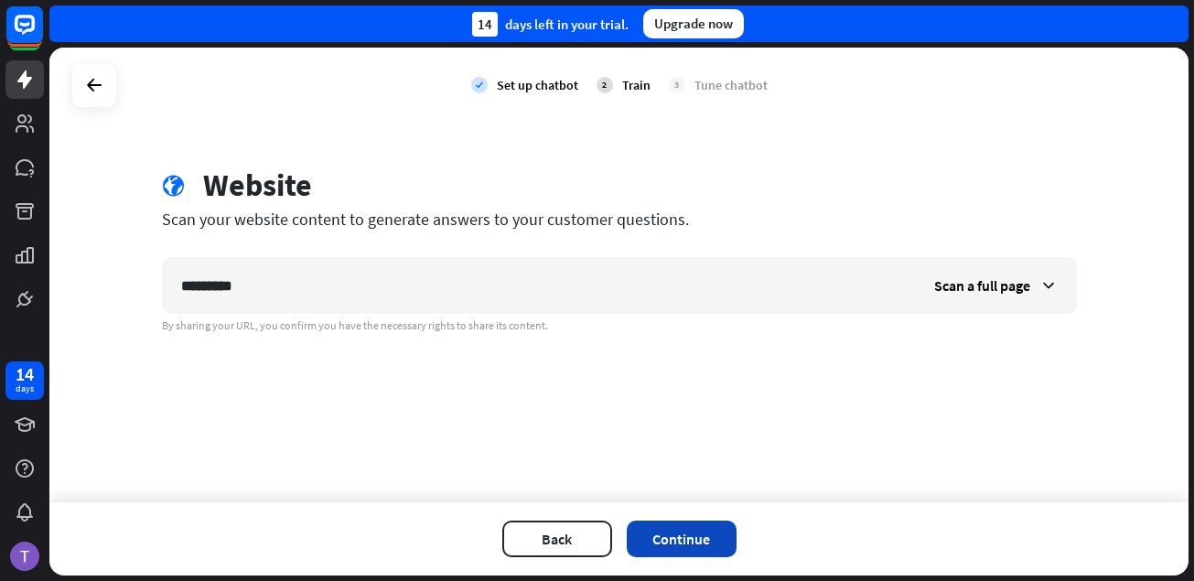
click at [646, 532] on button "Continue" at bounding box center [682, 539] width 110 height 37
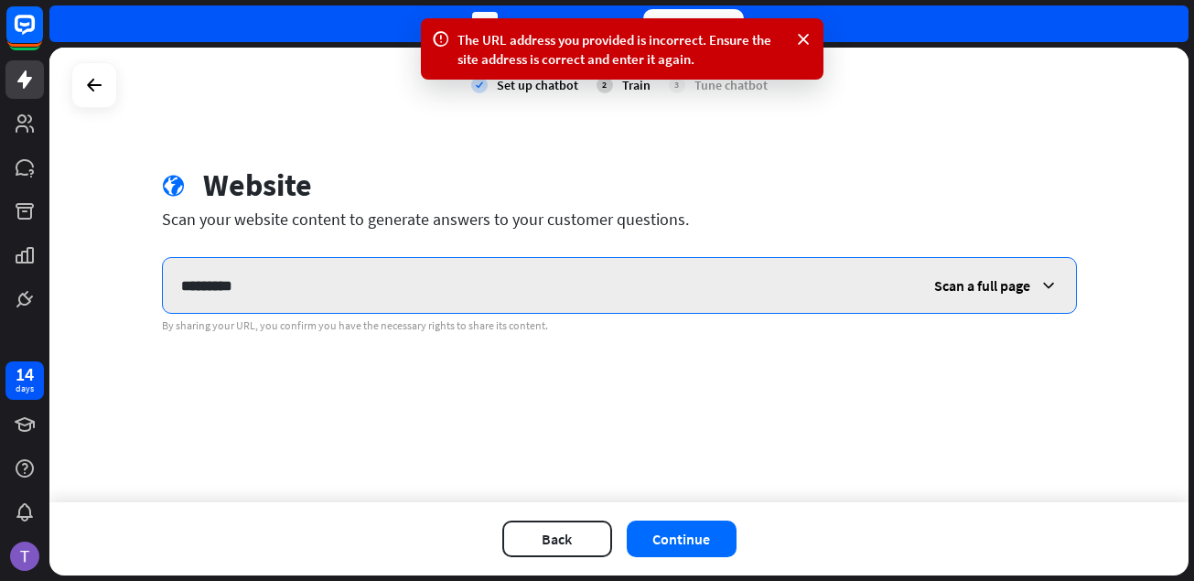
click at [690, 308] on input "*********" at bounding box center [539, 285] width 753 height 55
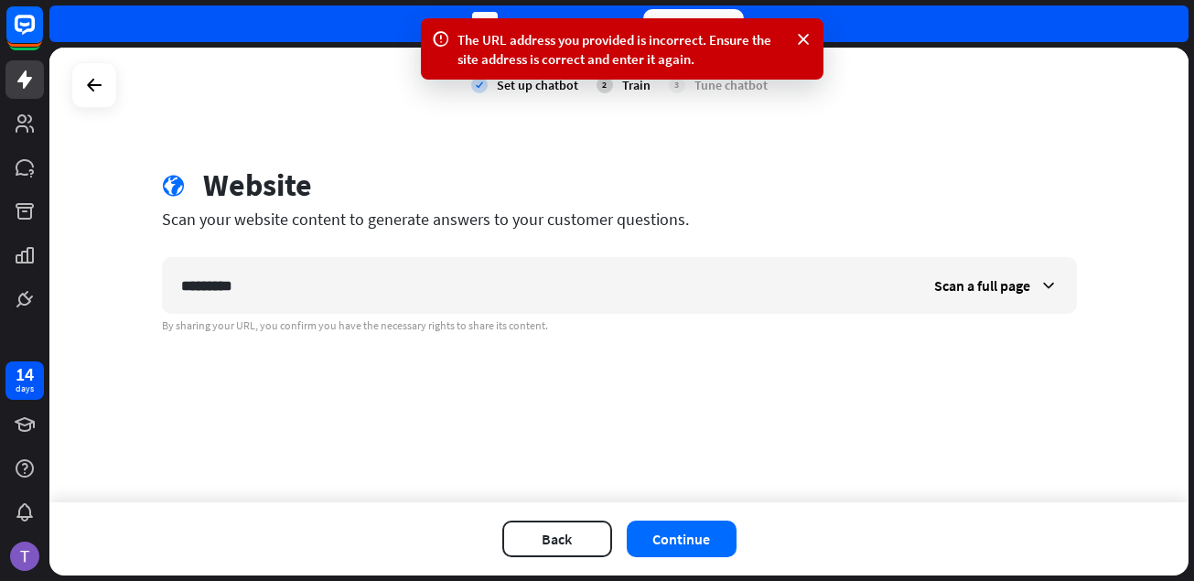
click at [735, 52] on div "The URL address you provided is incorrect. Ensure the site address is correct a…" at bounding box center [621, 49] width 329 height 38
click at [790, 44] on div "The URL address you provided is incorrect. Ensure the site address is correct a…" at bounding box center [622, 48] width 403 height 61
click at [807, 38] on icon at bounding box center [803, 39] width 18 height 19
